Goal: Navigation & Orientation: Find specific page/section

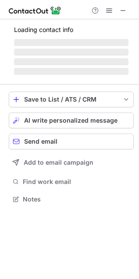
scroll to position [241, 139]
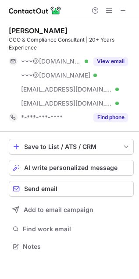
scroll to position [241, 139]
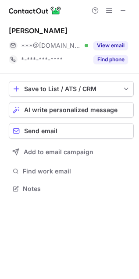
scroll to position [182, 139]
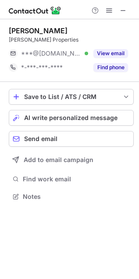
scroll to position [191, 139]
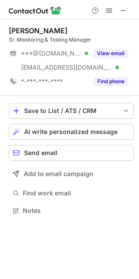
scroll to position [204, 139]
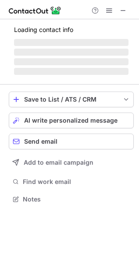
scroll to position [194, 139]
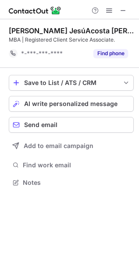
scroll to position [4, 4]
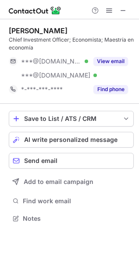
scroll to position [213, 139]
